Goal: Task Accomplishment & Management: Manage account settings

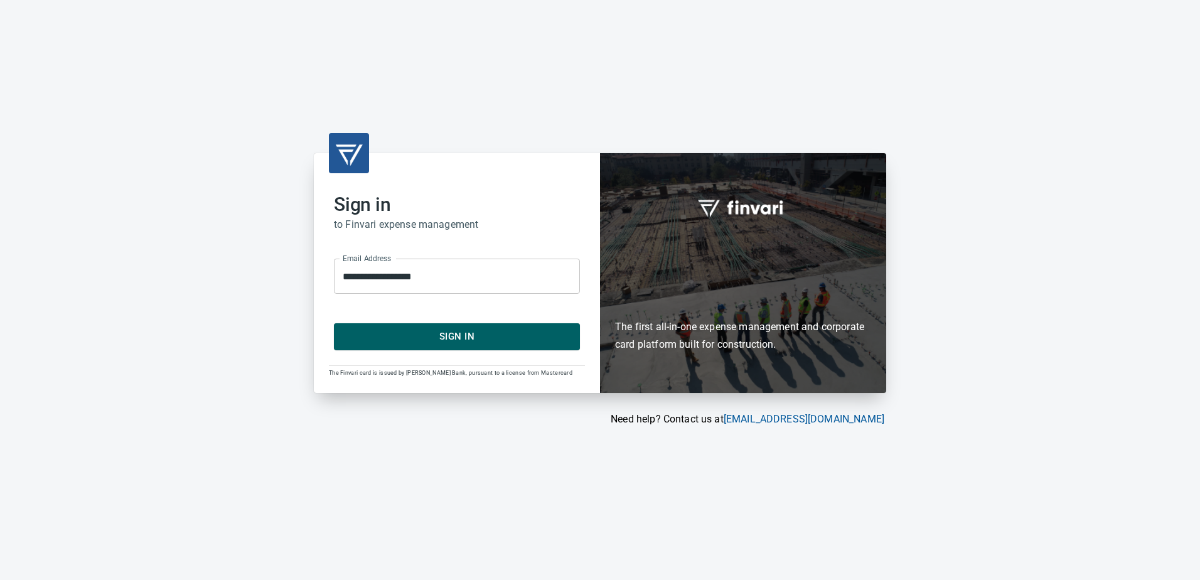
click at [439, 330] on span "Sign In" at bounding box center [457, 336] width 218 height 16
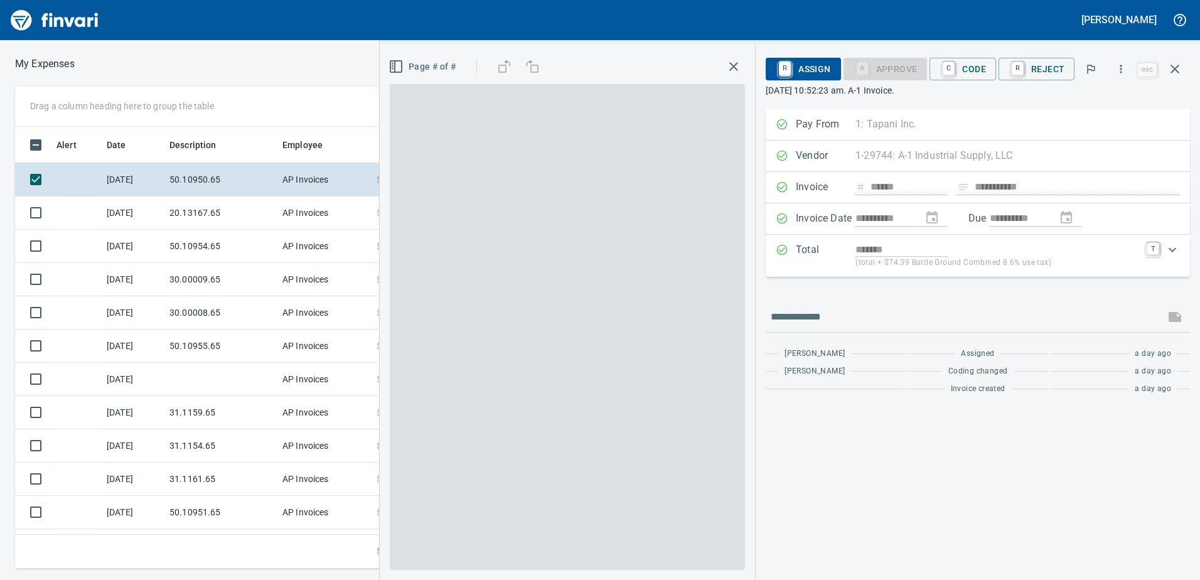
scroll to position [1, 1]
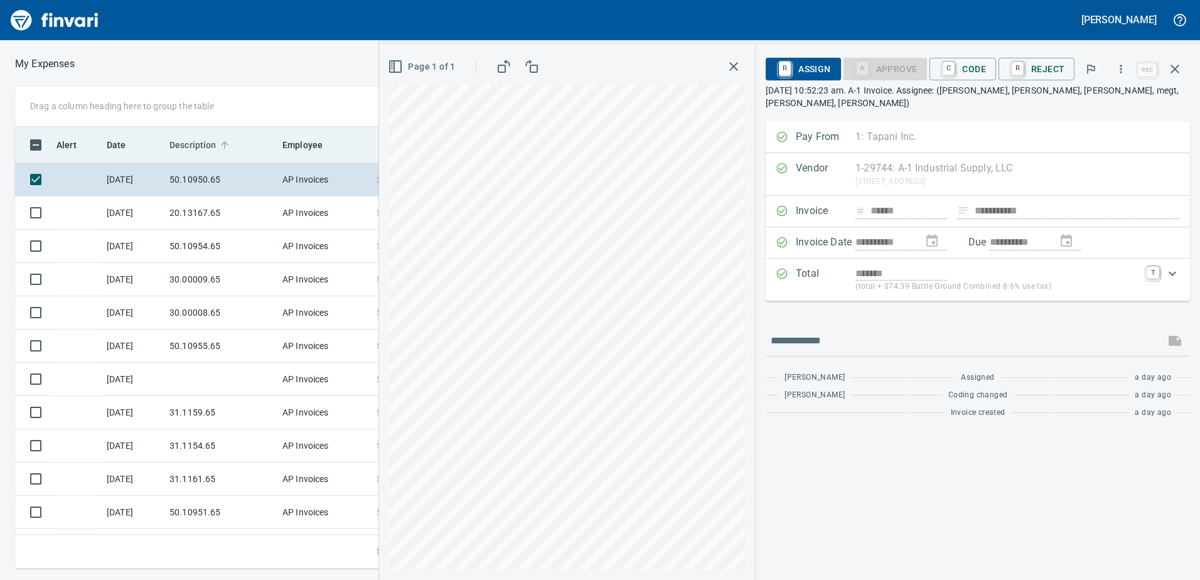
drag, startPoint x: 205, startPoint y: 183, endPoint x: 203, endPoint y: 190, distance: 7.2
click at [204, 185] on td "50.10950.65" at bounding box center [221, 179] width 113 height 33
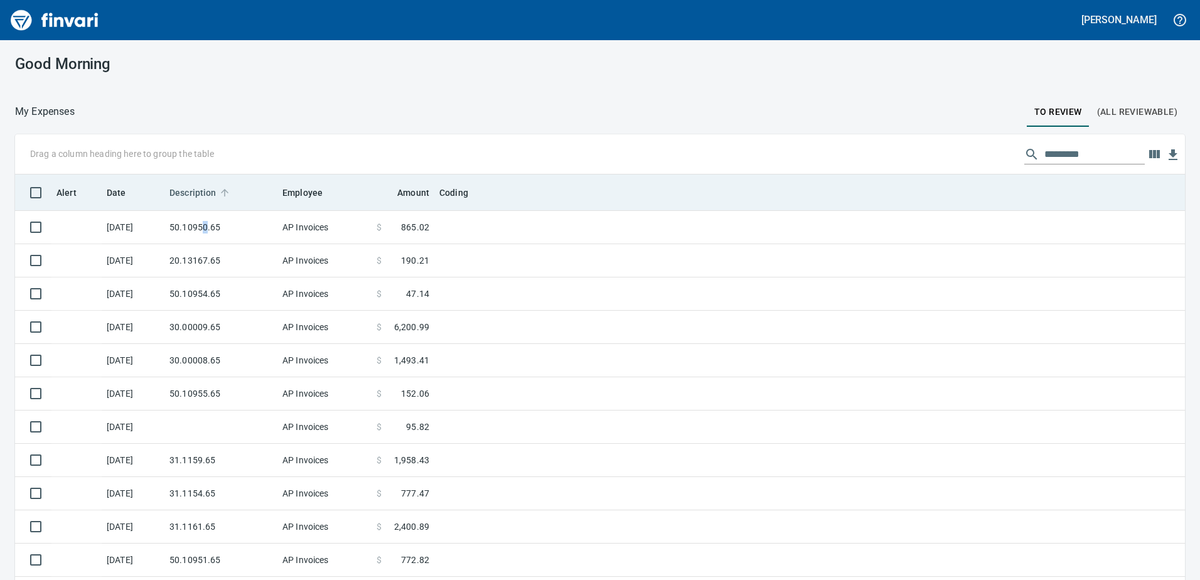
scroll to position [1, 1]
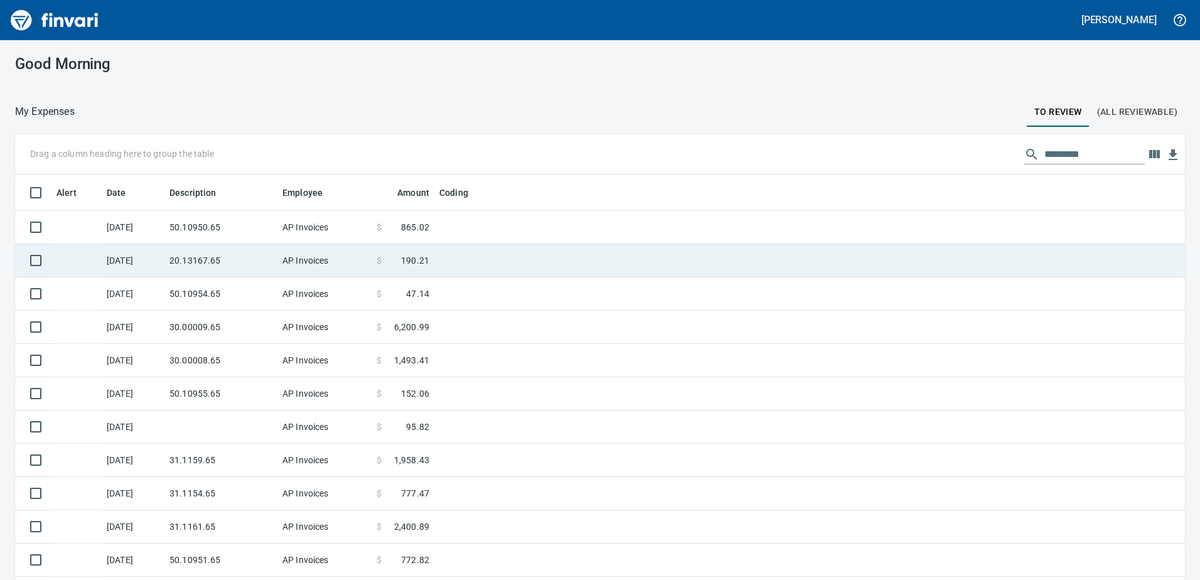
drag, startPoint x: 203, startPoint y: 190, endPoint x: 194, endPoint y: 223, distance: 33.8
click at [194, 223] on td "50.10950.65" at bounding box center [221, 227] width 113 height 33
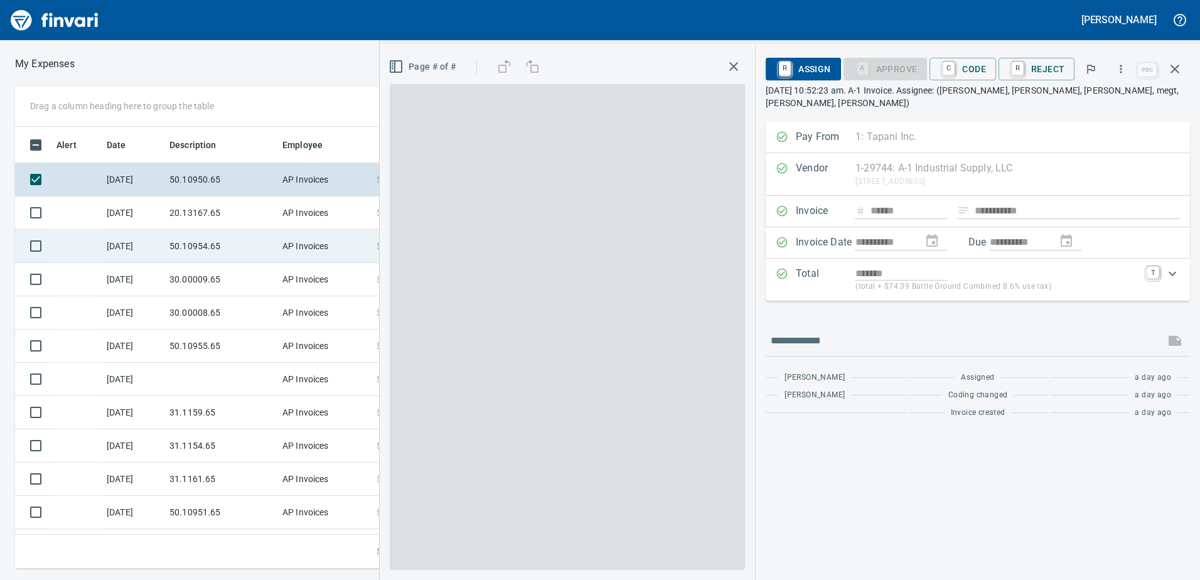
scroll to position [433, 838]
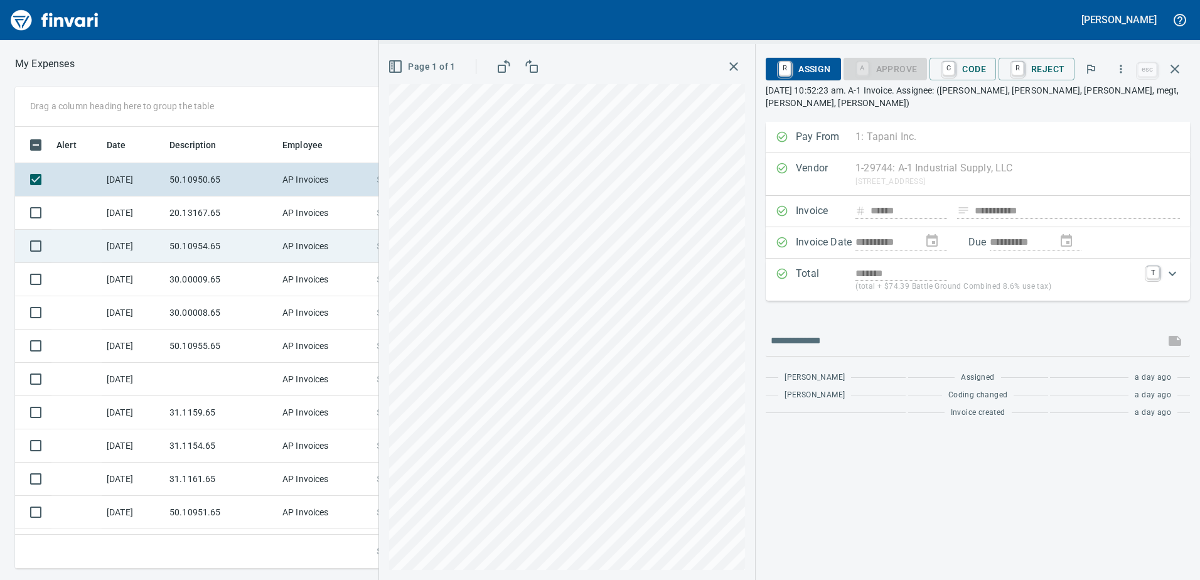
click at [183, 249] on td "50.10954.65" at bounding box center [221, 246] width 113 height 33
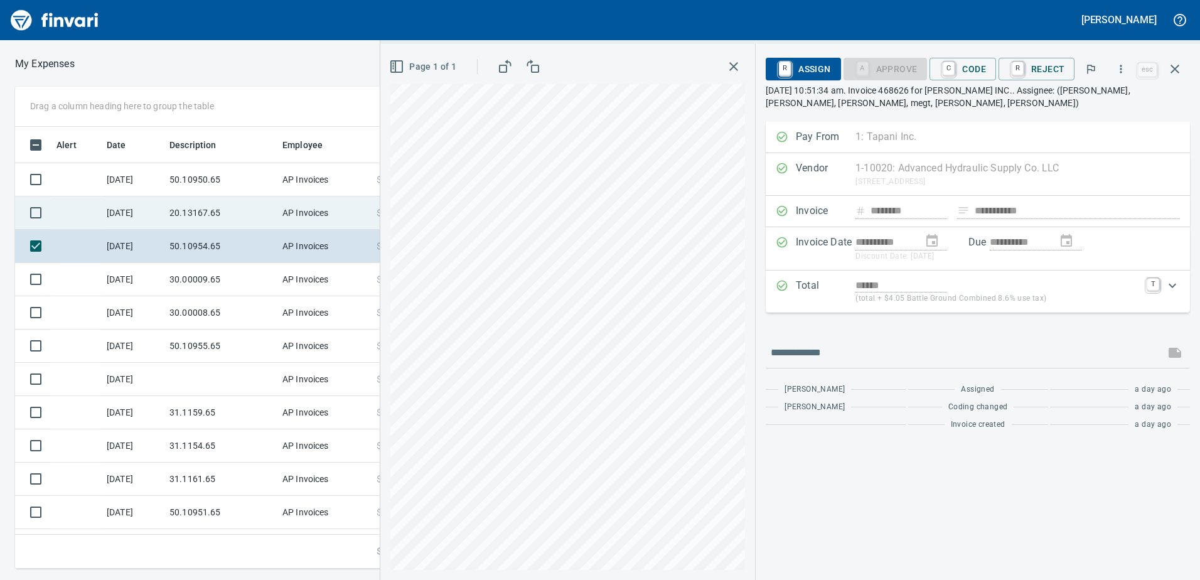
click at [170, 222] on td "20.13167.65" at bounding box center [221, 213] width 113 height 33
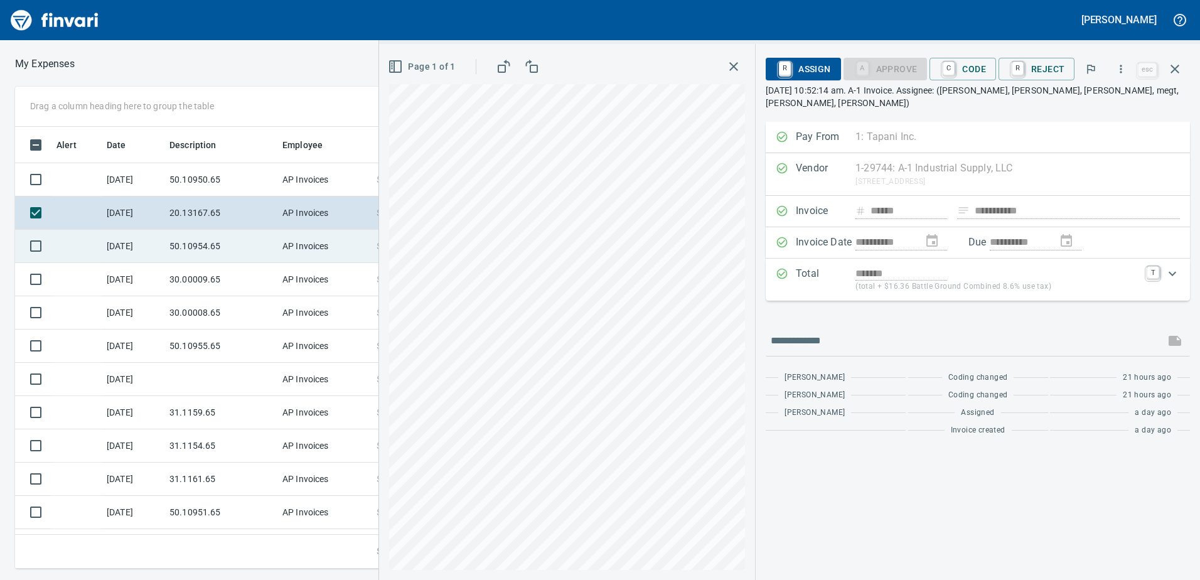
click at [198, 255] on td "50.10954.65" at bounding box center [221, 246] width 113 height 33
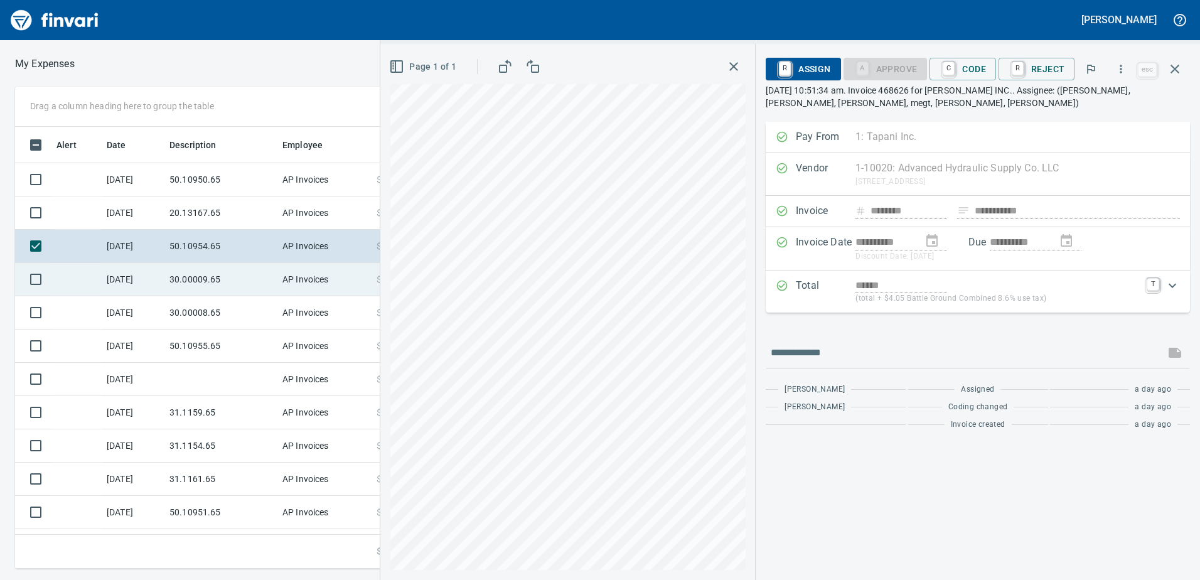
click at [195, 274] on td "30.00009.65" at bounding box center [221, 279] width 113 height 33
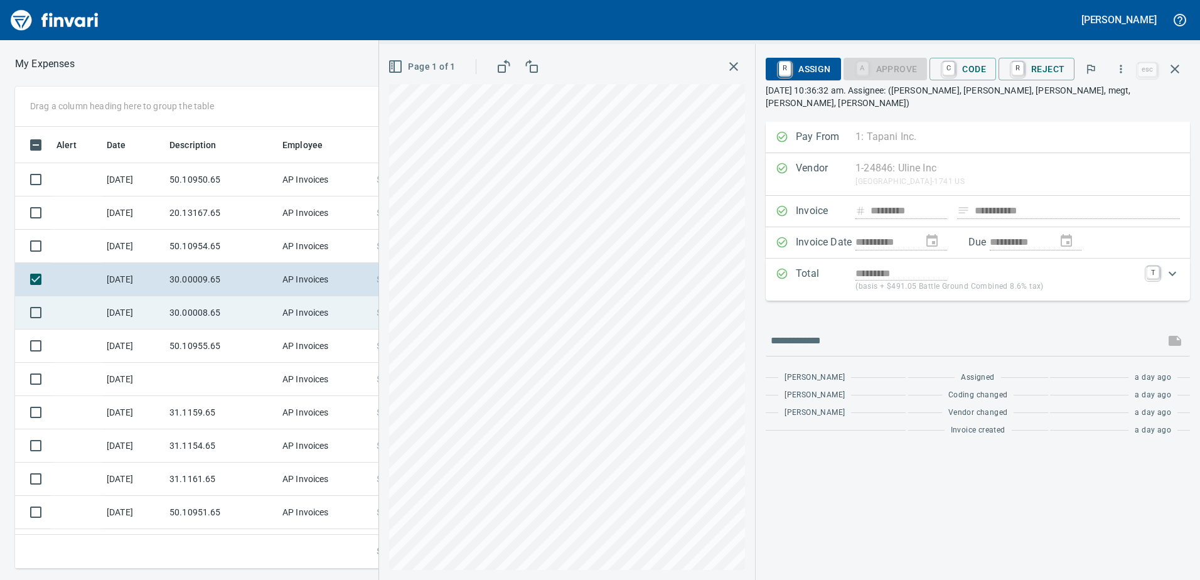
click at [202, 306] on td "30.00008.65" at bounding box center [221, 312] width 113 height 33
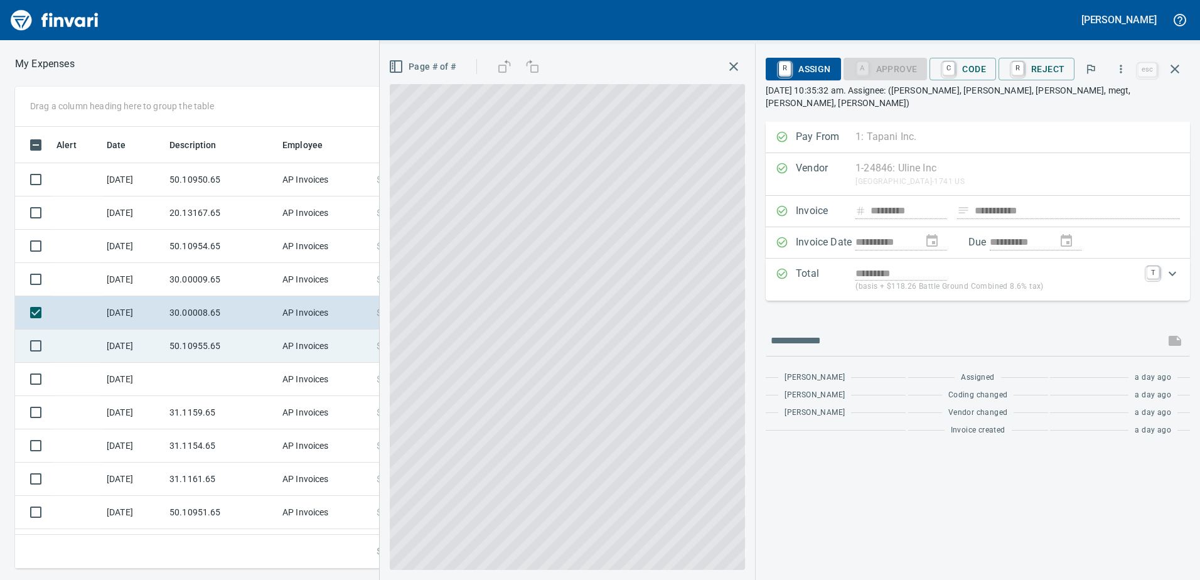
click at [197, 348] on td "50.10955.65" at bounding box center [221, 346] width 113 height 33
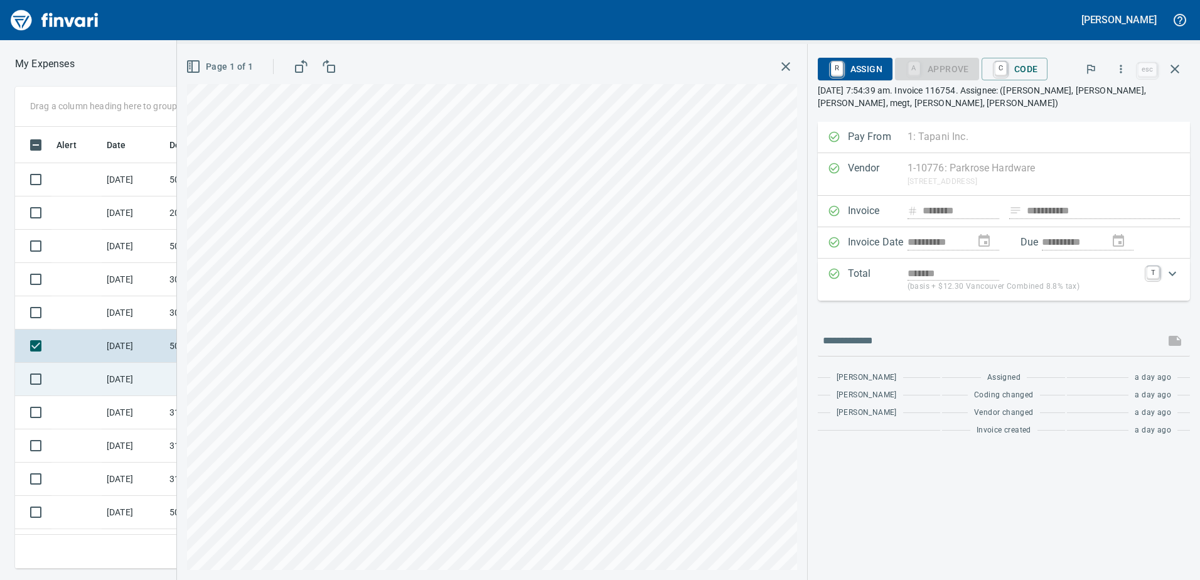
click at [128, 389] on td "8/25/2025" at bounding box center [133, 379] width 63 height 33
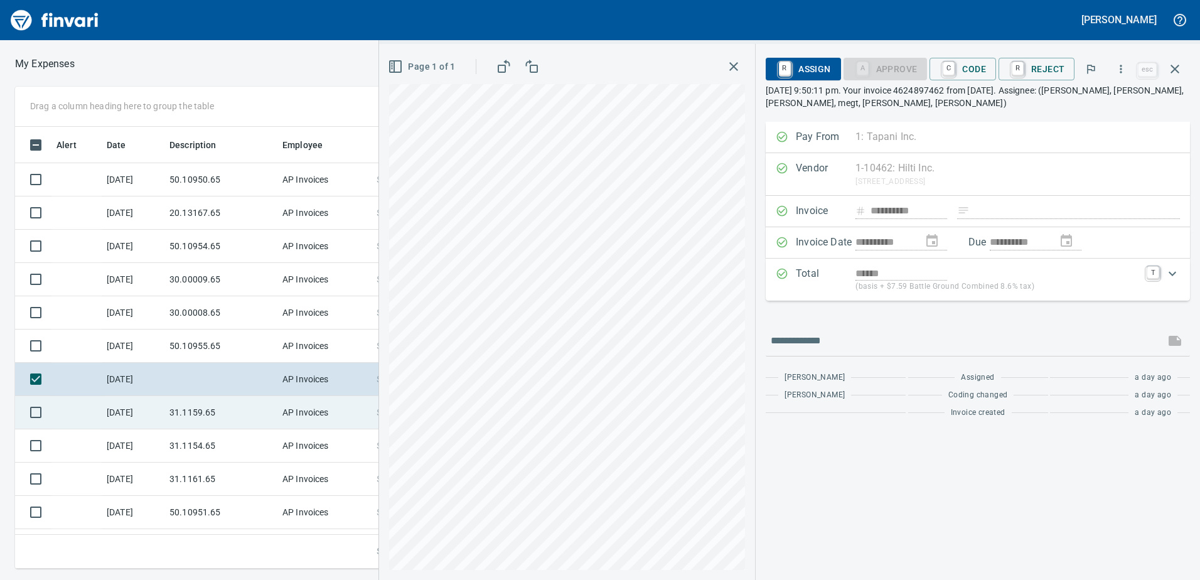
click at [175, 419] on td "31.1159.65" at bounding box center [221, 412] width 113 height 33
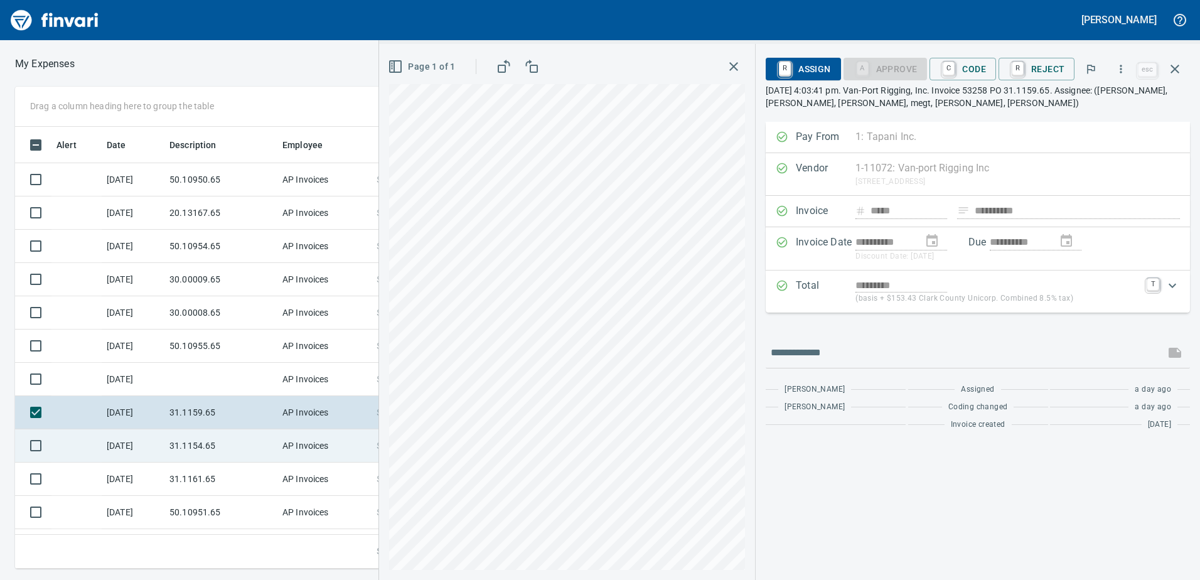
click at [181, 457] on td "31.1154.65" at bounding box center [221, 445] width 113 height 33
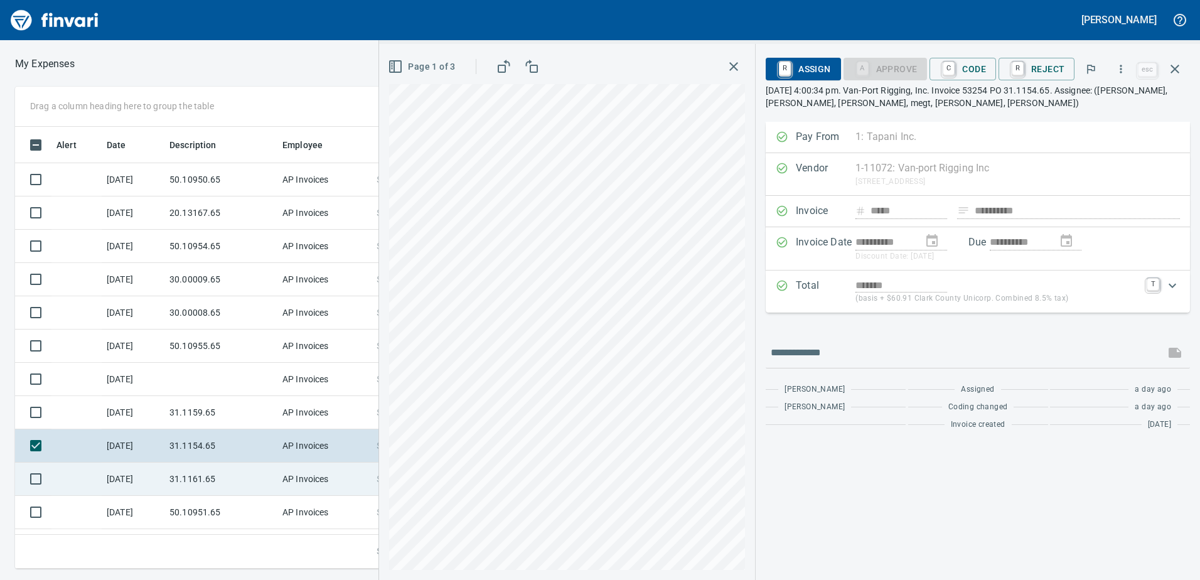
click at [184, 477] on td "31.1161.65" at bounding box center [221, 479] width 113 height 33
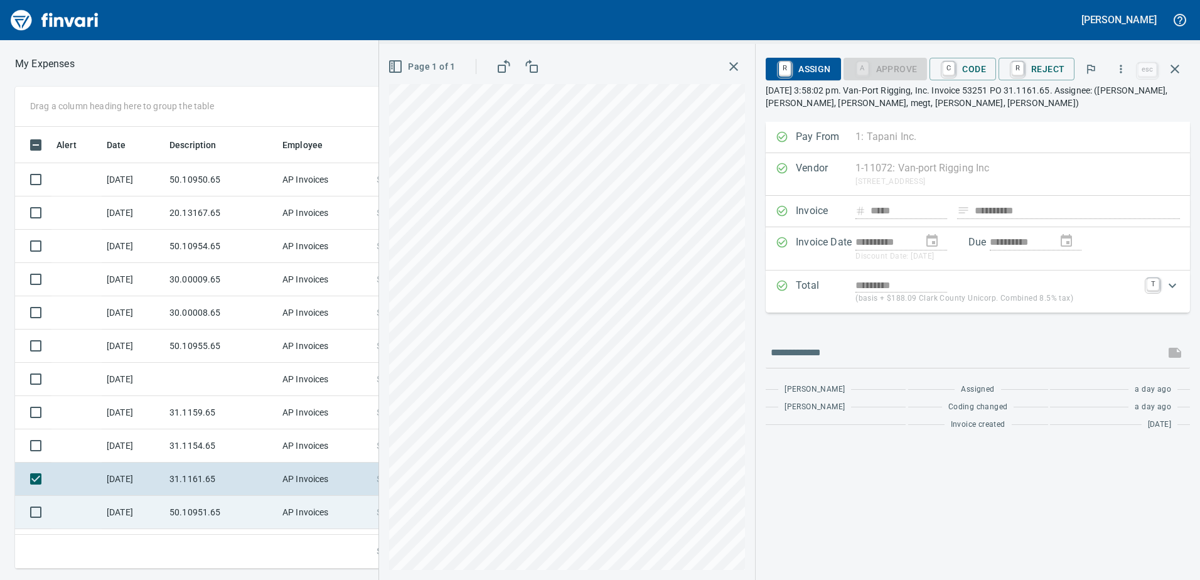
click at [188, 516] on td "50.10951.65" at bounding box center [221, 512] width 113 height 33
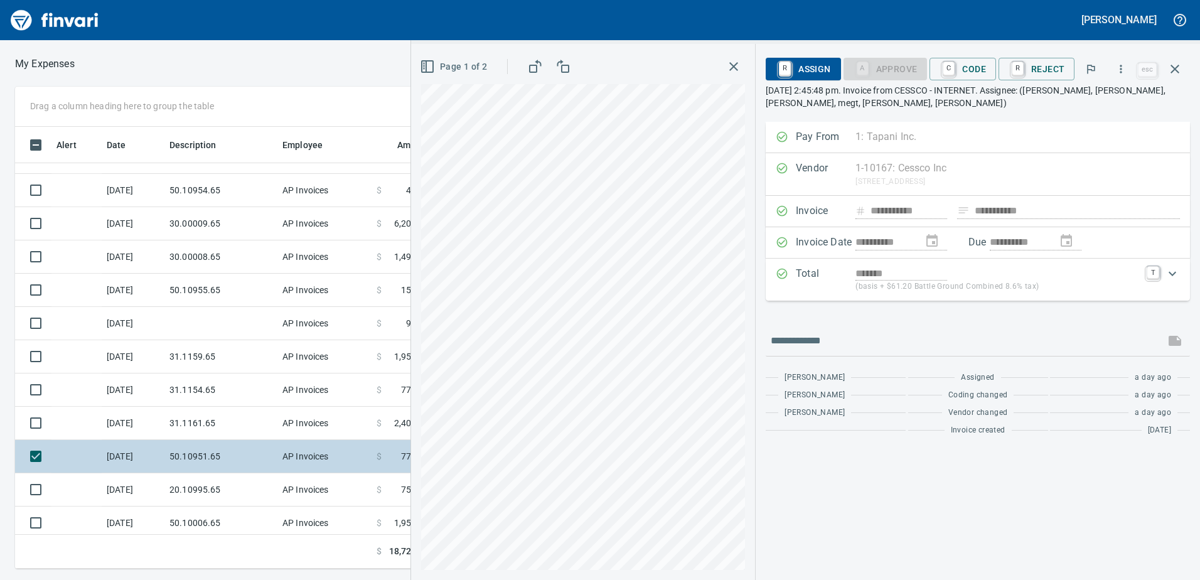
scroll to position [128, 0]
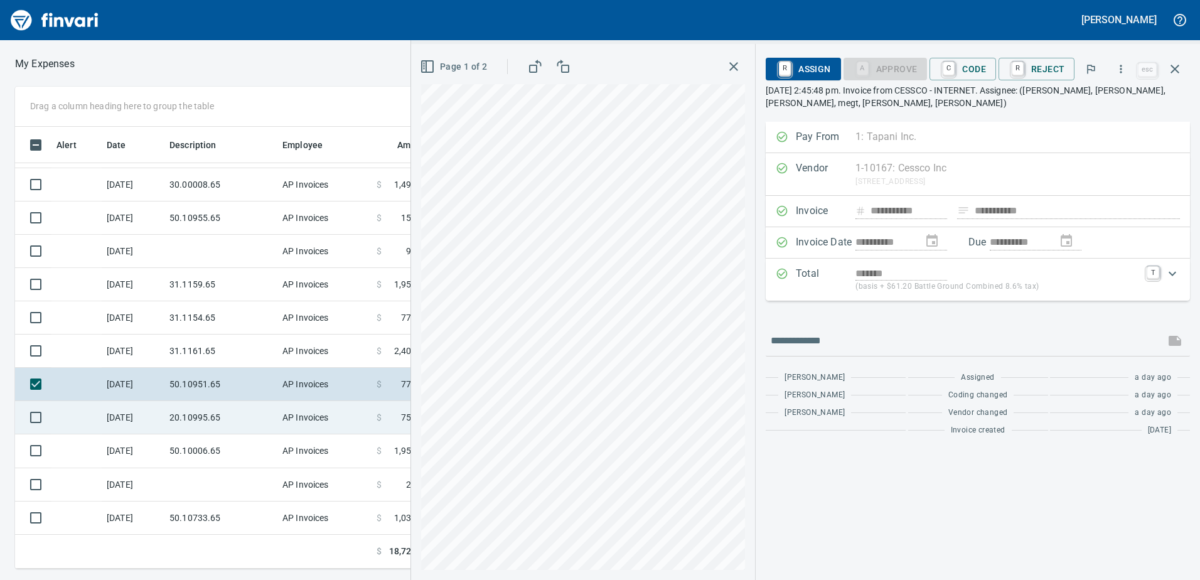
click at [227, 413] on td "20.10995.65" at bounding box center [221, 417] width 113 height 33
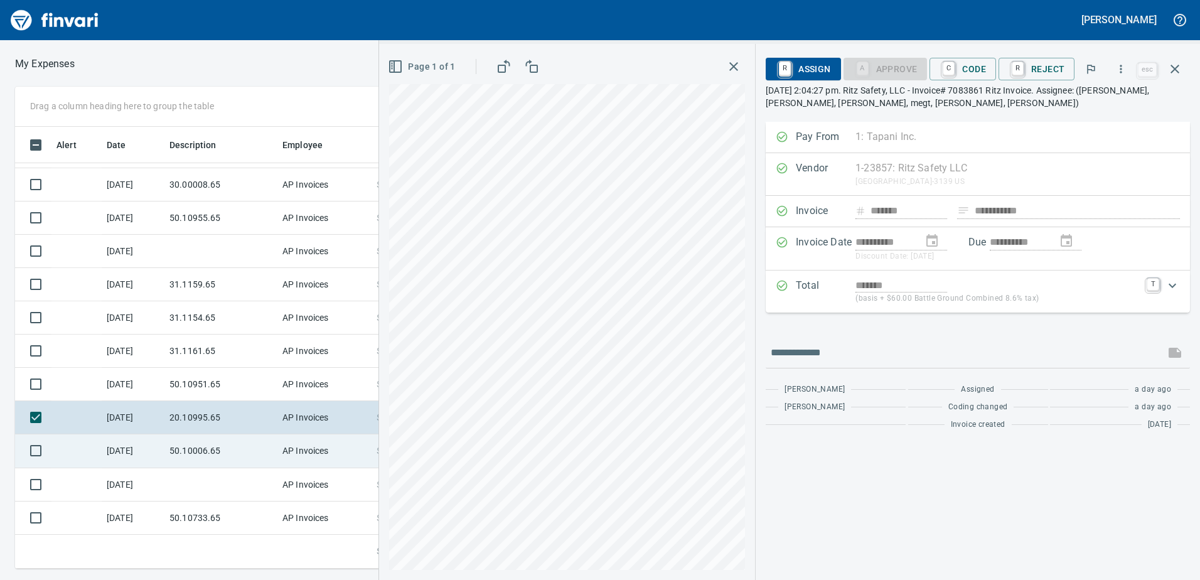
click at [205, 444] on td "50.10006.65" at bounding box center [221, 450] width 113 height 33
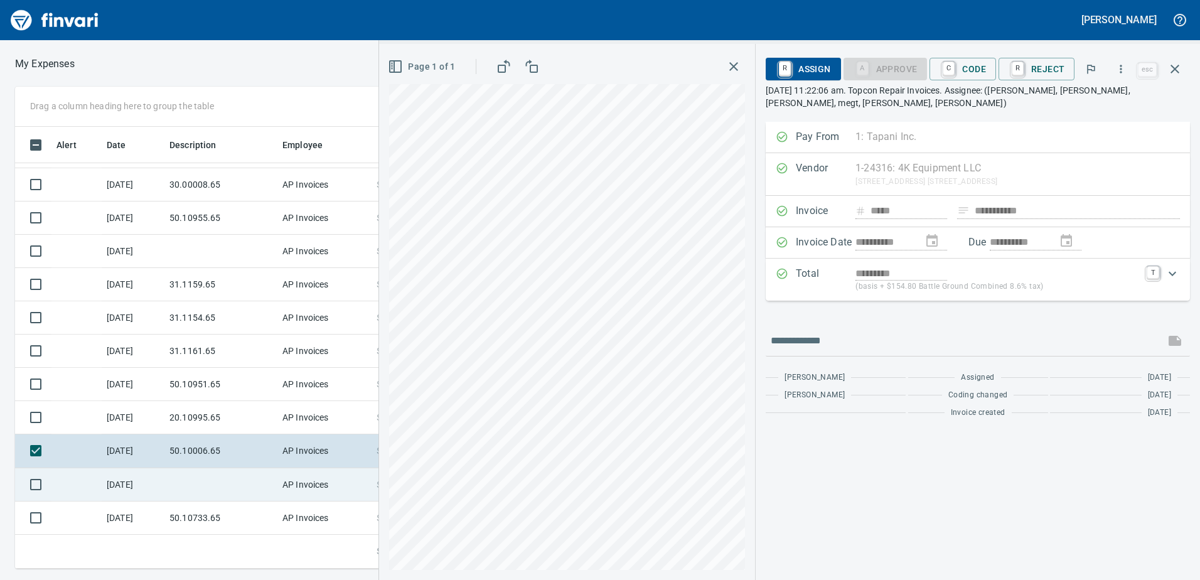
click at [186, 476] on td at bounding box center [221, 484] width 113 height 33
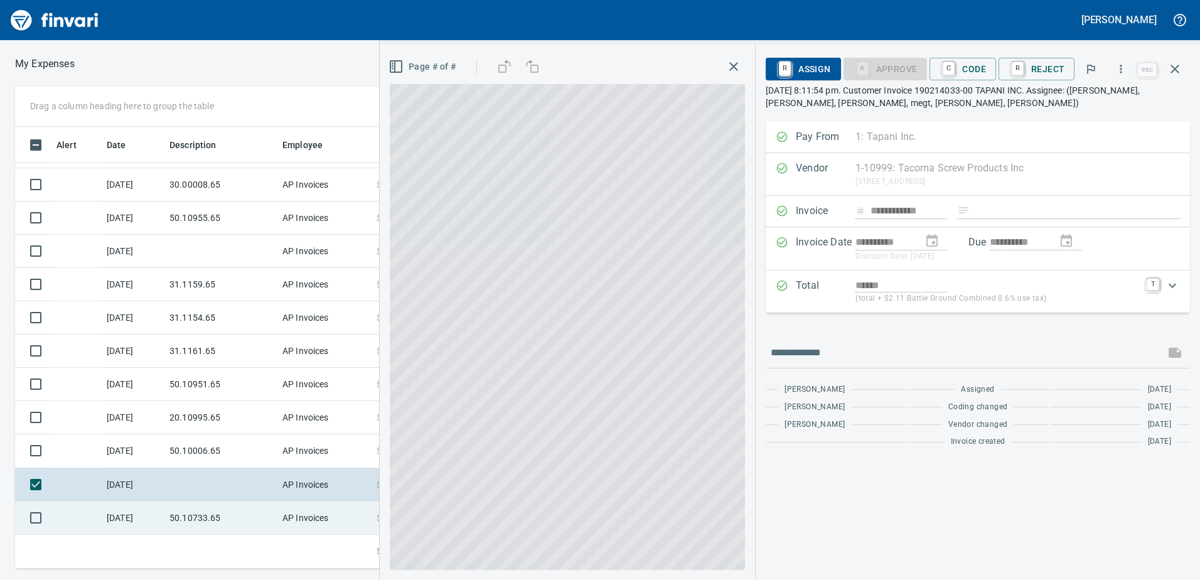
click at [203, 516] on td "50.10733.65" at bounding box center [221, 518] width 113 height 33
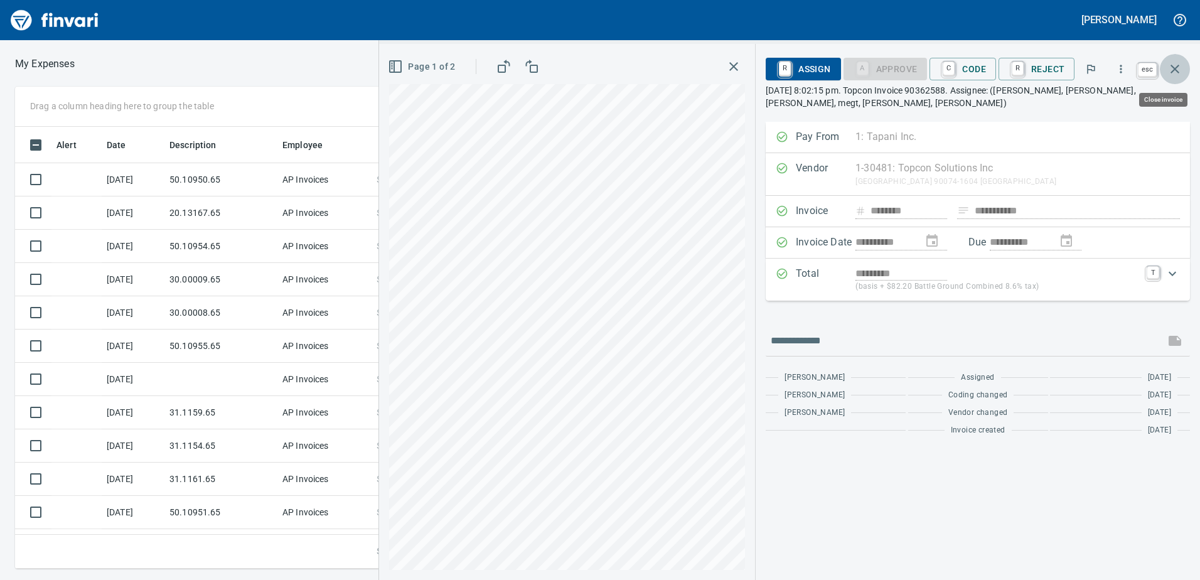
click at [1181, 78] on button "button" at bounding box center [1175, 69] width 30 height 30
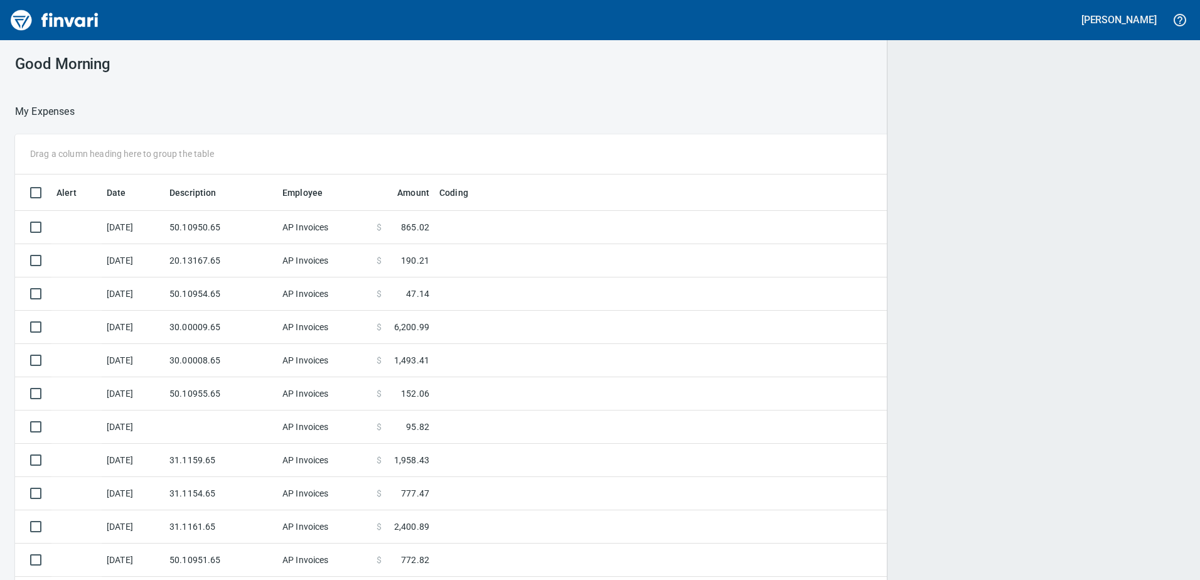
scroll to position [1, 1]
